Goal: Information Seeking & Learning: Learn about a topic

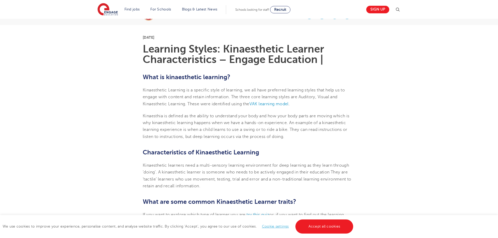
scroll to position [131, 0]
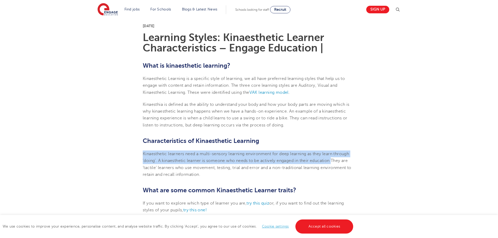
drag, startPoint x: 139, startPoint y: 153, endPoint x: 334, endPoint y: 163, distance: 194.6
copy span "Kinaesthetic learners need a multi-sensory learning environment for deep learni…"
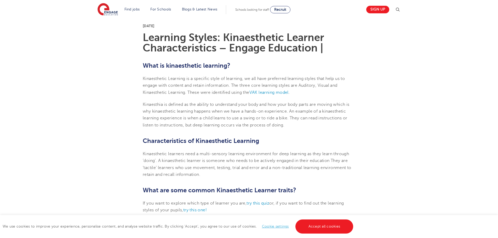
drag, startPoint x: 81, startPoint y: 2, endPoint x: 396, endPoint y: 106, distance: 331.7
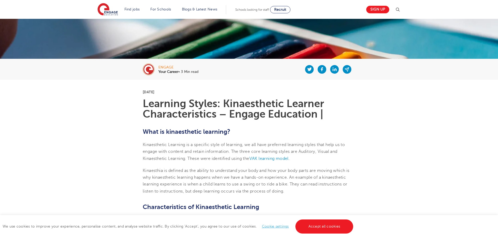
scroll to position [52, 0]
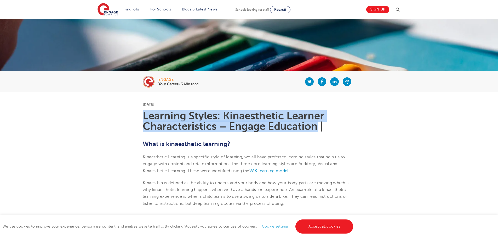
drag, startPoint x: 137, startPoint y: 114, endPoint x: 317, endPoint y: 128, distance: 180.8
copy h1 "Learning Styles: Kinaesthetic Learner Characteristics – Engage Education"
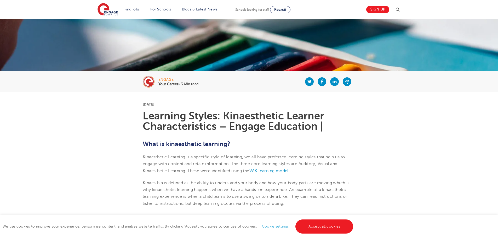
click at [217, 104] on p "[DATE]" at bounding box center [249, 104] width 212 height 4
